Goal: Find specific page/section: Find specific page/section

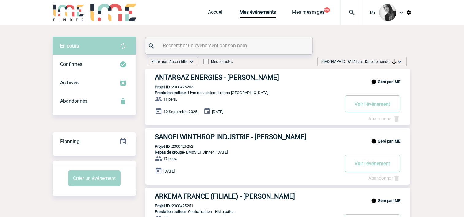
drag, startPoint x: 379, startPoint y: 63, endPoint x: 376, endPoint y: 76, distance: 13.3
click at [379, 63] on span "Date demande" at bounding box center [381, 61] width 32 height 4
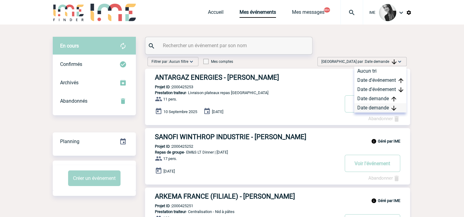
click at [367, 108] on div "Date demande" at bounding box center [380, 107] width 52 height 9
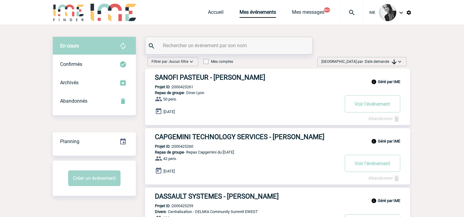
click at [372, 63] on span "Date demande" at bounding box center [381, 61] width 32 height 4
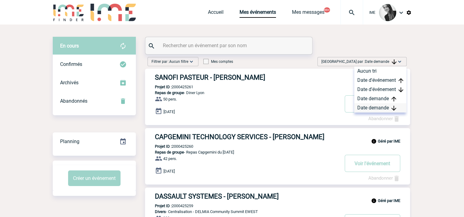
click at [367, 109] on div "Date demande" at bounding box center [380, 107] width 52 height 9
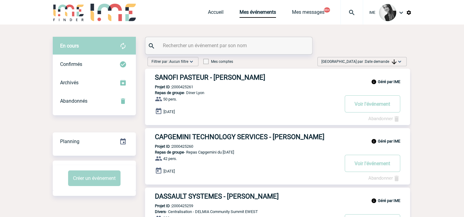
click at [377, 57] on div "[GEOGRAPHIC_DATA] par : Date demande Aucun tri Date d'événement Date d'événemen…" at bounding box center [361, 61] width 89 height 9
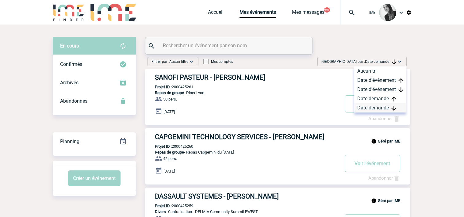
click at [366, 107] on div "Date demande" at bounding box center [380, 107] width 52 height 9
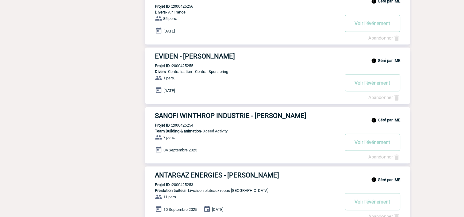
scroll to position [368, 0]
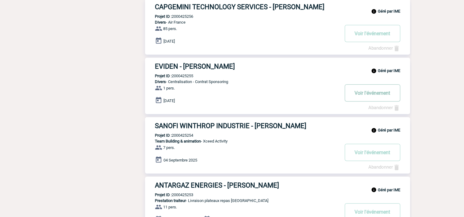
click at [361, 94] on button "Voir l'événement" at bounding box center [373, 92] width 56 height 17
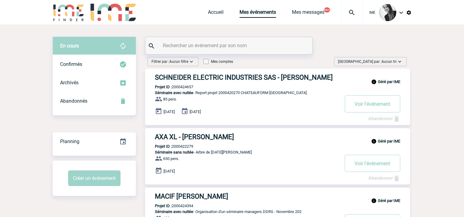
click at [388, 61] on span "Aucun tri" at bounding box center [388, 61] width 15 height 4
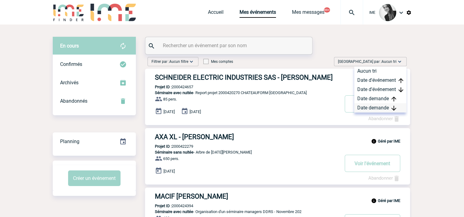
click at [370, 108] on div "Date demande" at bounding box center [380, 107] width 52 height 9
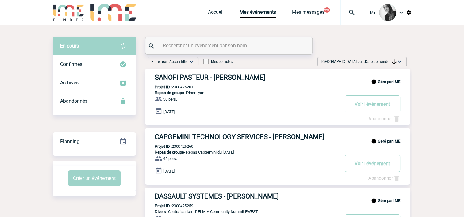
drag, startPoint x: 381, startPoint y: 59, endPoint x: 381, endPoint y: 65, distance: 5.5
click at [381, 61] on span "Date demande" at bounding box center [381, 61] width 32 height 4
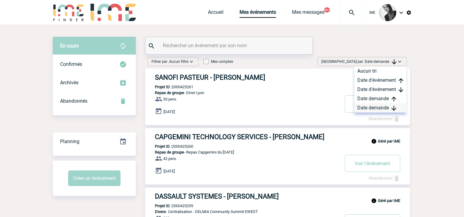
click at [369, 109] on div "Date demande" at bounding box center [380, 107] width 52 height 9
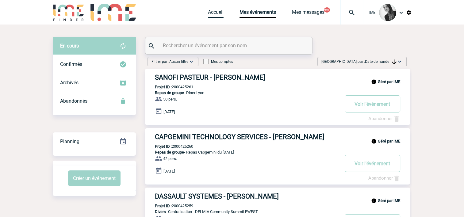
click at [215, 10] on link "Accueil" at bounding box center [216, 13] width 16 height 9
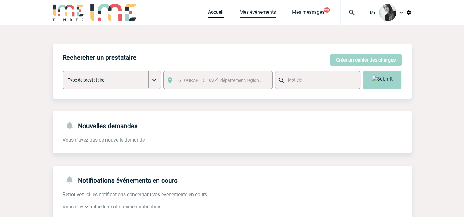
click at [265, 13] on link "Mes événements" at bounding box center [258, 13] width 36 height 9
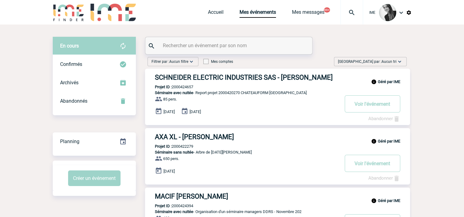
click at [383, 58] on div "Trier par : Aucun tri Aucun tri Date d'événement Date d'événement Date demande …" at bounding box center [370, 61] width 73 height 9
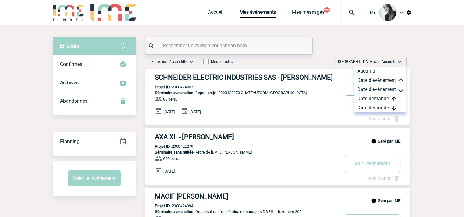
drag, startPoint x: 370, startPoint y: 107, endPoint x: 351, endPoint y: 109, distance: 19.1
click at [370, 107] on div "Date demande" at bounding box center [380, 107] width 52 height 9
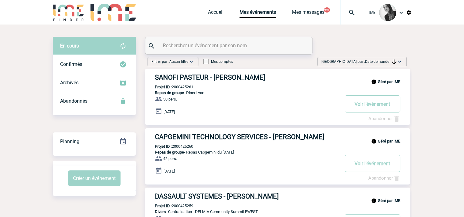
click at [383, 62] on span "Date demande" at bounding box center [381, 61] width 32 height 4
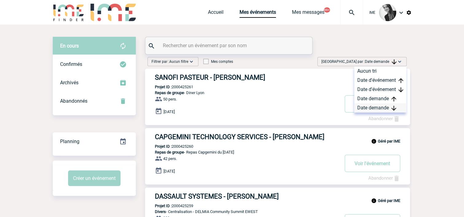
click at [372, 109] on div "Date demande" at bounding box center [380, 107] width 52 height 9
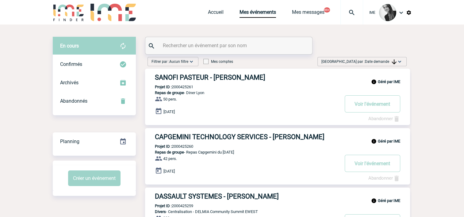
click at [388, 62] on span "Date demande" at bounding box center [381, 61] width 32 height 4
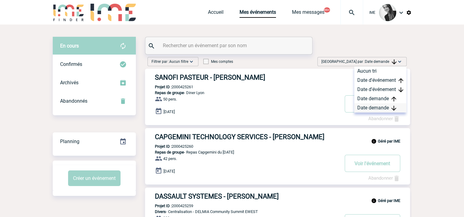
click at [376, 105] on div "Date demande" at bounding box center [380, 107] width 52 height 9
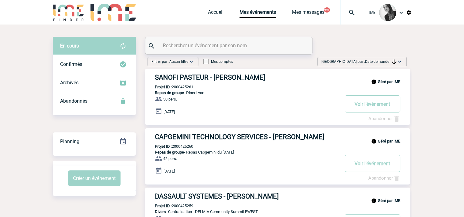
drag, startPoint x: 365, startPoint y: 61, endPoint x: 363, endPoint y: 99, distance: 38.1
click at [365, 61] on span "Date demande" at bounding box center [381, 61] width 32 height 4
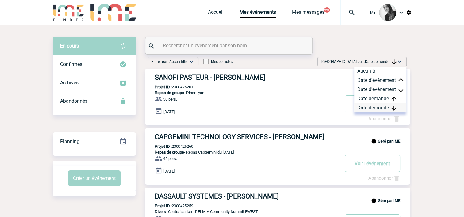
drag, startPoint x: 363, startPoint y: 107, endPoint x: 305, endPoint y: 112, distance: 58.5
click at [363, 107] on div "Date demande" at bounding box center [380, 107] width 52 height 9
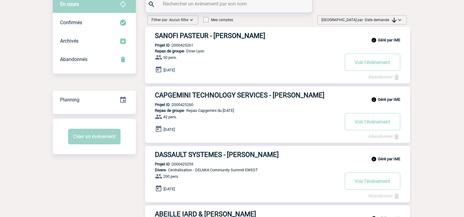
scroll to position [31, 0]
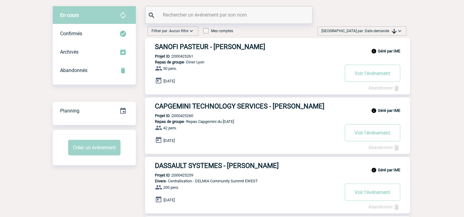
click at [401, 31] on img at bounding box center [400, 31] width 6 height 6
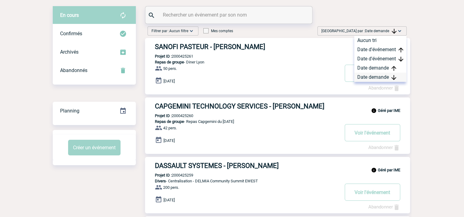
click at [380, 78] on div "Date demande" at bounding box center [380, 77] width 52 height 9
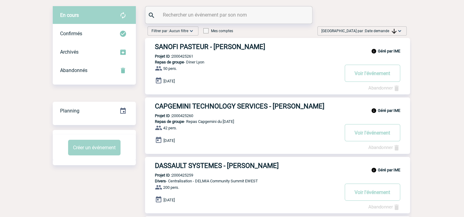
drag, startPoint x: 380, startPoint y: 33, endPoint x: 377, endPoint y: 60, distance: 27.5
click at [380, 33] on span "Trier par : Date demande" at bounding box center [358, 31] width 75 height 6
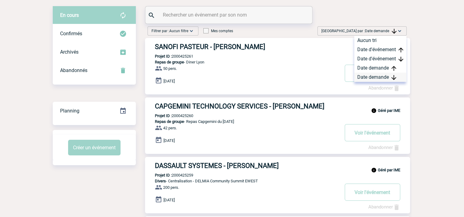
click at [369, 78] on div "Date demande" at bounding box center [380, 77] width 52 height 9
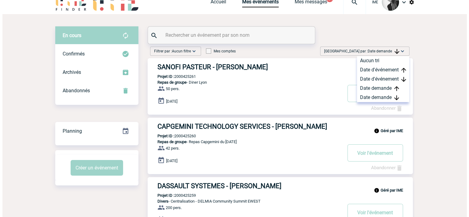
scroll to position [0, 0]
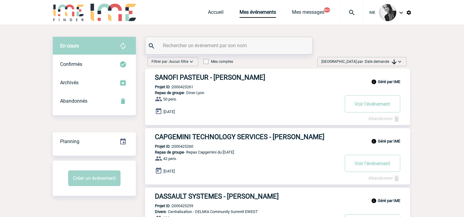
click at [363, 60] on span "Trier par : Date demande" at bounding box center [358, 62] width 75 height 6
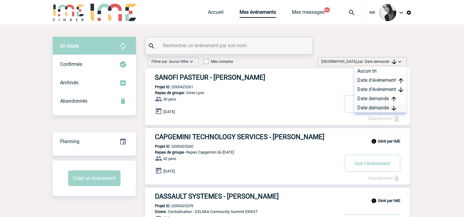
drag, startPoint x: 362, startPoint y: 109, endPoint x: 252, endPoint y: 81, distance: 114.0
click at [362, 109] on div "Date demande" at bounding box center [380, 107] width 52 height 9
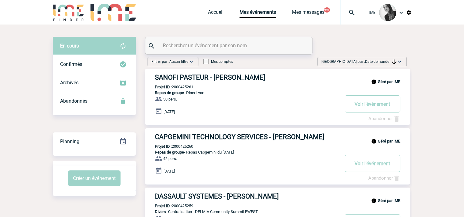
click at [195, 39] on div at bounding box center [228, 45] width 167 height 17
click at [196, 43] on input "text" at bounding box center [229, 45] width 136 height 9
paste input "2000424496"
type input "2000424496"
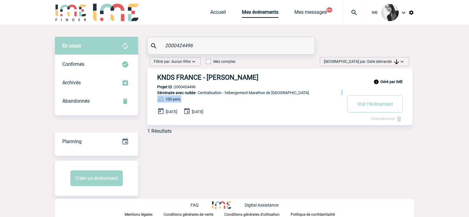
drag, startPoint x: 243, startPoint y: 98, endPoint x: 293, endPoint y: 124, distance: 56.0
click at [290, 98] on div "Géré par IME KNDS FRANCE - Sophie COUDERT Projet ID : 2000424496 Séminaire avec…" at bounding box center [279, 97] width 265 height 56
click at [292, 144] on div "En cours En cours Confirmés Archivés Abandonnés En cours Confirmés Archivés Aba…" at bounding box center [234, 117] width 359 height 184
click at [217, 13] on link "Accueil" at bounding box center [218, 13] width 16 height 9
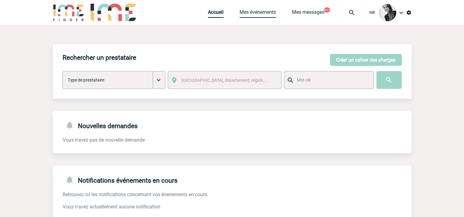
click at [251, 12] on link "Mes événements" at bounding box center [258, 13] width 36 height 9
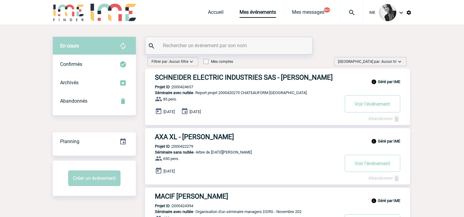
click at [395, 63] on span "Aucun tri" at bounding box center [388, 61] width 15 height 4
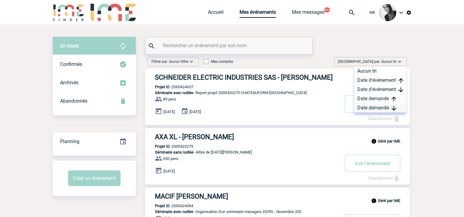
click at [375, 108] on div "Date demande" at bounding box center [380, 107] width 52 height 9
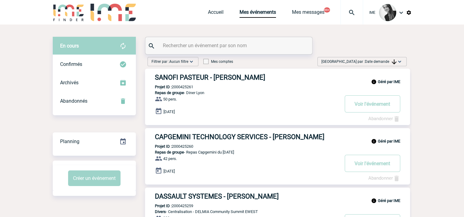
drag, startPoint x: 432, startPoint y: 61, endPoint x: 420, endPoint y: 77, distance: 20.1
